Goal: Ask a question

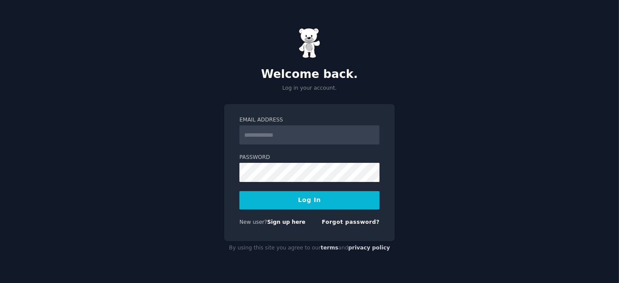
type input "**********"
click at [327, 196] on button "Log In" at bounding box center [310, 200] width 140 height 18
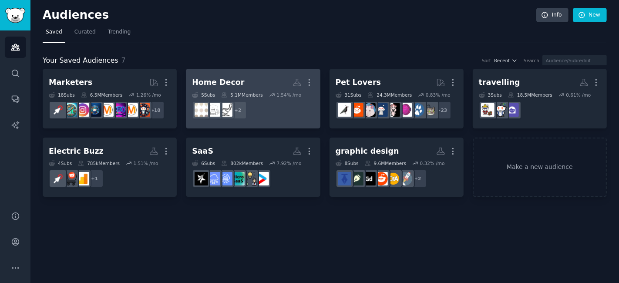
click at [269, 81] on h2 "Home Decor More" at bounding box center [253, 82] width 122 height 15
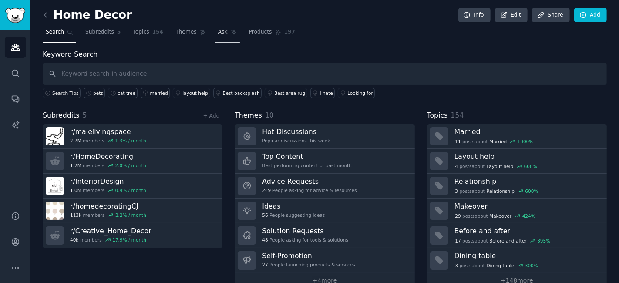
click at [218, 32] on span "Ask" at bounding box center [223, 32] width 10 height 8
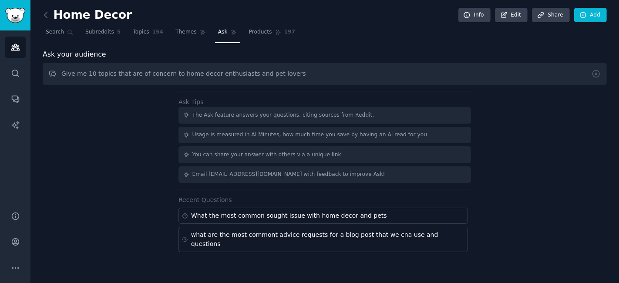
type input "Give me 10 topics that are of concern to home decor enthusiasts and pet lovers"
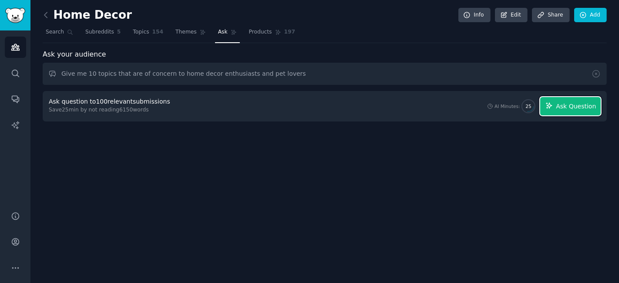
click at [563, 109] on span "Ask Question" at bounding box center [576, 106] width 40 height 9
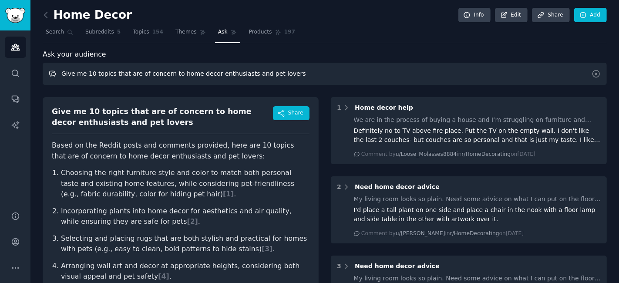
click at [229, 74] on input "Give me 10 topics that are of concern to home decor enthusiasts and pet lovers" at bounding box center [325, 74] width 564 height 22
click at [47, 17] on icon at bounding box center [45, 14] width 9 height 9
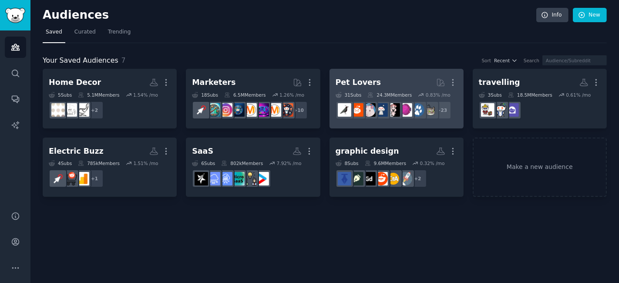
click at [371, 81] on h2 "Pet Lovers More" at bounding box center [397, 82] width 122 height 15
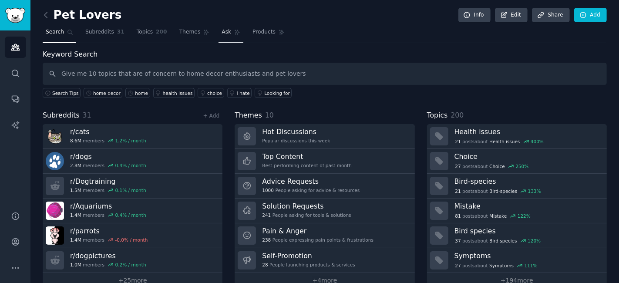
type input "Give me 10 topics that are of concern to home decor enthusiasts and pet lovers"
click at [222, 34] on span "Ask" at bounding box center [227, 32] width 10 height 8
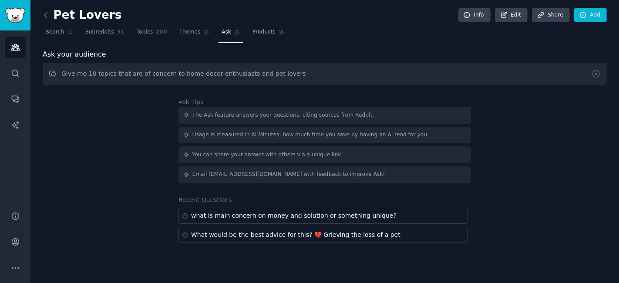
type input "Give me 10 topics that are of concern to home decor enthusiasts and pet lovers"
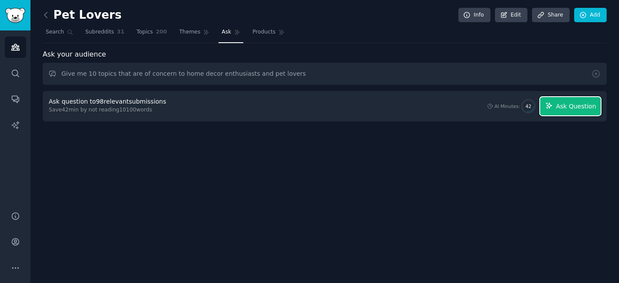
click at [581, 107] on span "Ask Question" at bounding box center [576, 106] width 40 height 9
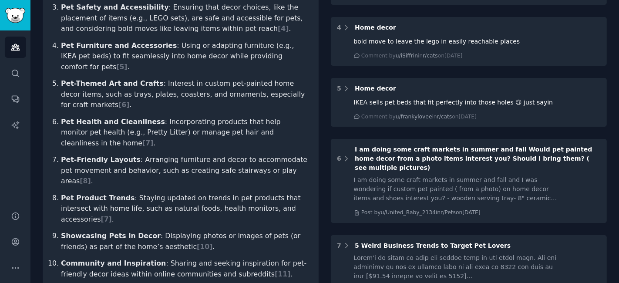
scroll to position [193, 0]
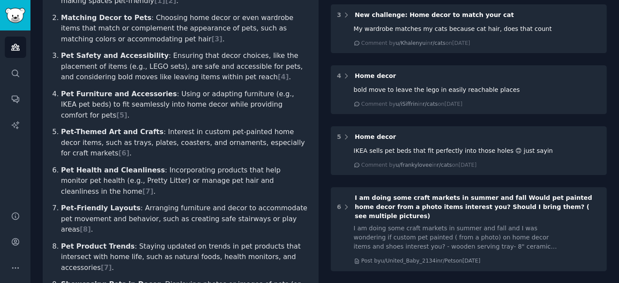
click at [84, 60] on li "Pet Safety and Accessibility : Ensuring that decor choices, like the placement …" at bounding box center [185, 67] width 249 height 32
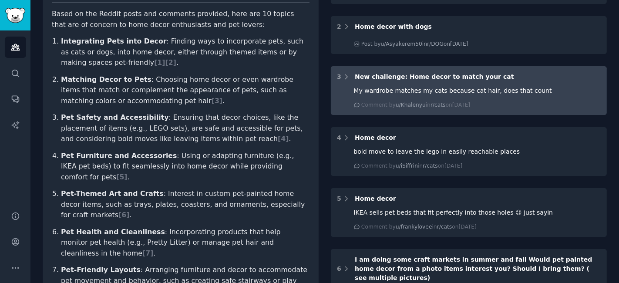
scroll to position [145, 0]
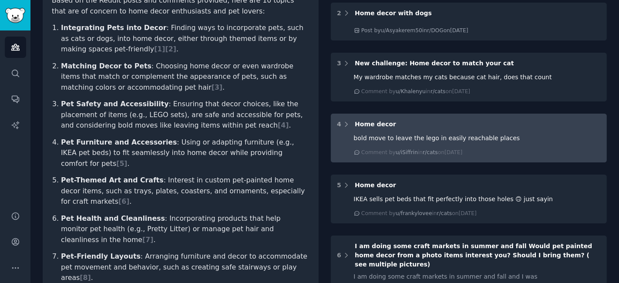
click at [510, 139] on div "bold move to leave the lego in easily reachable places" at bounding box center [477, 138] width 247 height 9
